Goal: Task Accomplishment & Management: Use online tool/utility

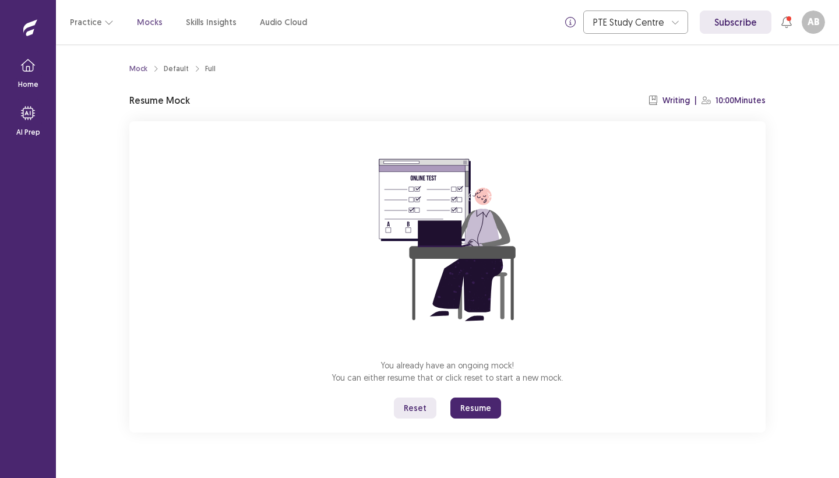
click at [478, 411] on button "Resume" at bounding box center [475, 407] width 51 height 21
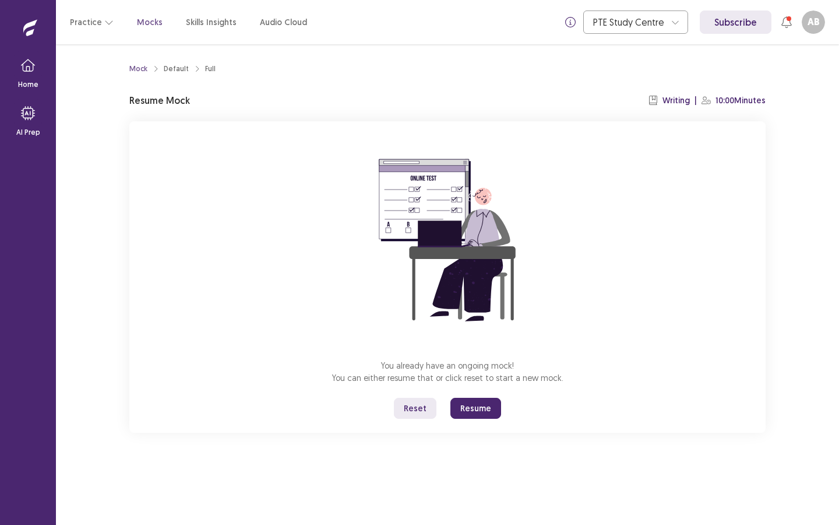
click at [150, 21] on p "Mocks" at bounding box center [150, 22] width 26 height 12
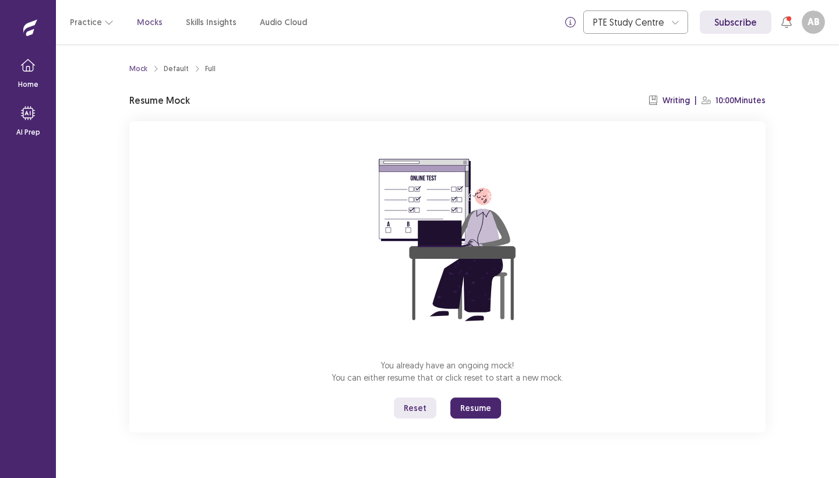
click at [484, 407] on button "Resume" at bounding box center [475, 407] width 51 height 21
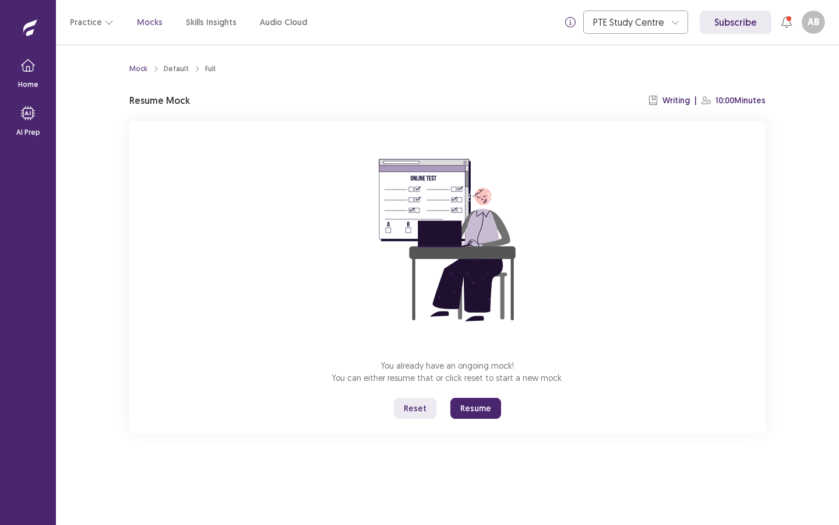
click at [479, 407] on button "Resume" at bounding box center [475, 407] width 51 height 21
click at [468, 409] on button "Resume" at bounding box center [475, 407] width 51 height 21
click at [412, 409] on button "Reset" at bounding box center [415, 407] width 43 height 21
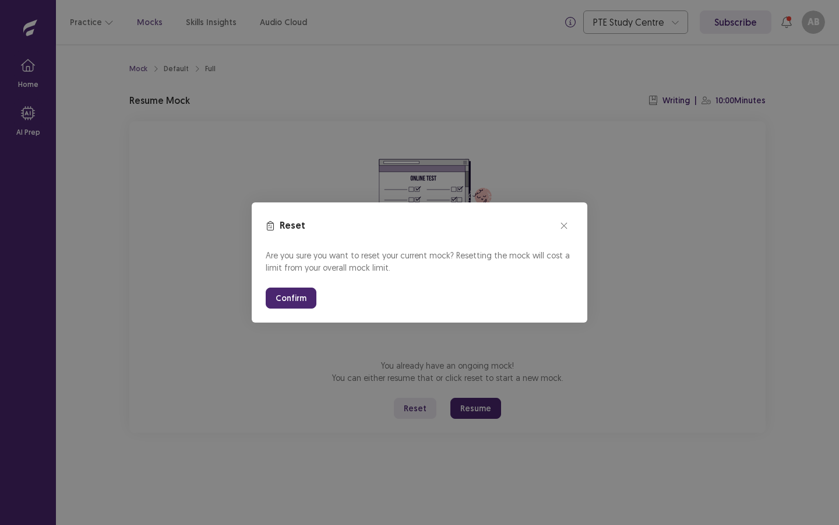
click at [291, 300] on button "Confirm" at bounding box center [291, 297] width 51 height 21
click at [291, 301] on button "Confirm" at bounding box center [291, 297] width 51 height 21
click at [287, 297] on button "Confirm" at bounding box center [291, 297] width 51 height 21
click at [566, 223] on icon "close" at bounding box center [564, 225] width 7 height 7
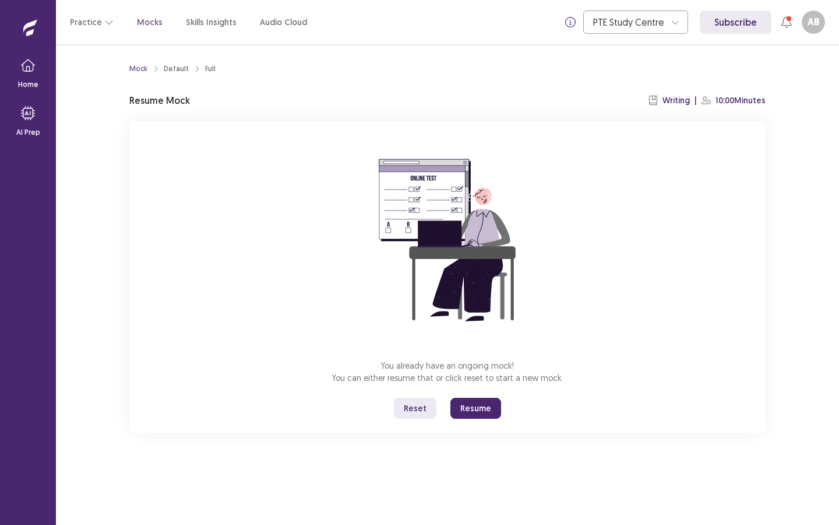
click at [744, 22] on link "Subscribe" at bounding box center [736, 21] width 72 height 23
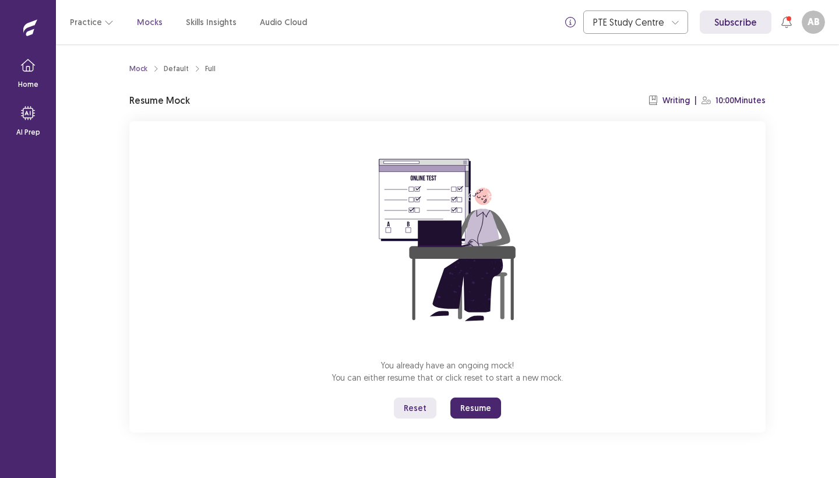
click at [475, 409] on button "Resume" at bounding box center [475, 407] width 51 height 21
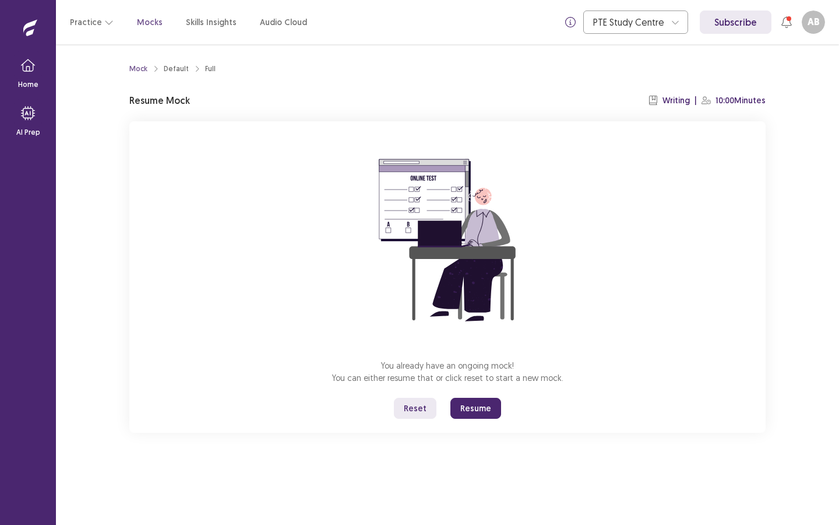
click at [473, 410] on button "Resume" at bounding box center [475, 407] width 51 height 21
click at [471, 406] on button "Resume" at bounding box center [475, 407] width 51 height 21
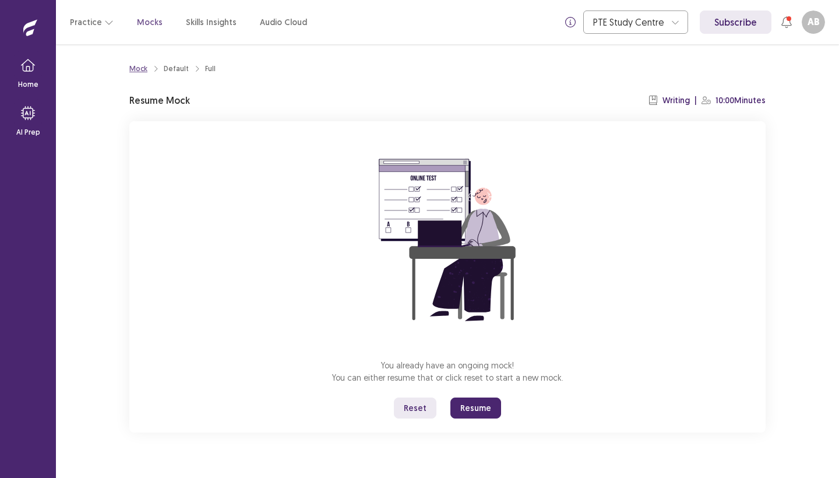
click at [138, 67] on div "Mock" at bounding box center [138, 69] width 18 height 10
